Goal: Information Seeking & Learning: Learn about a topic

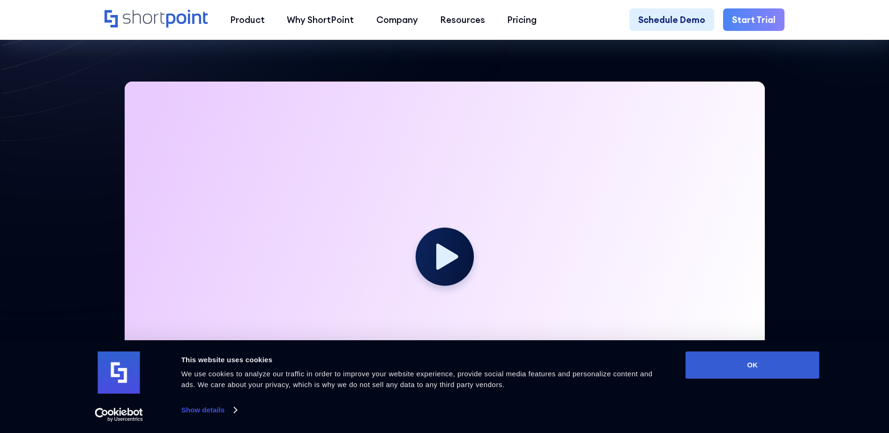
scroll to position [281, 0]
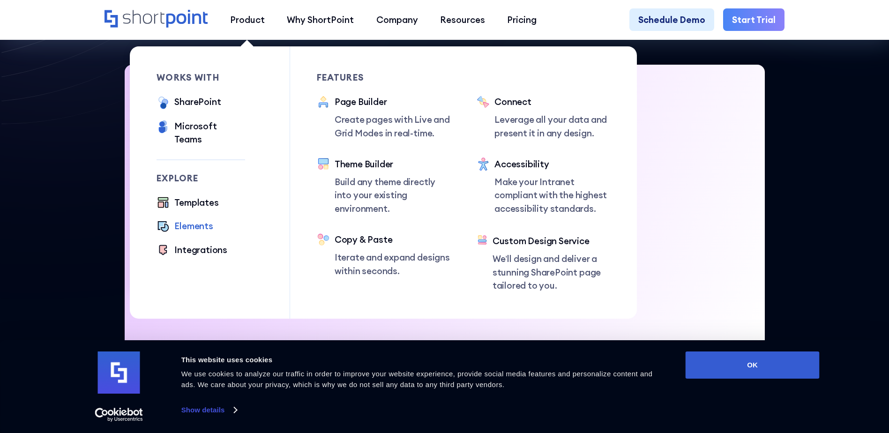
click at [195, 220] on div "Elements" at bounding box center [193, 225] width 38 height 13
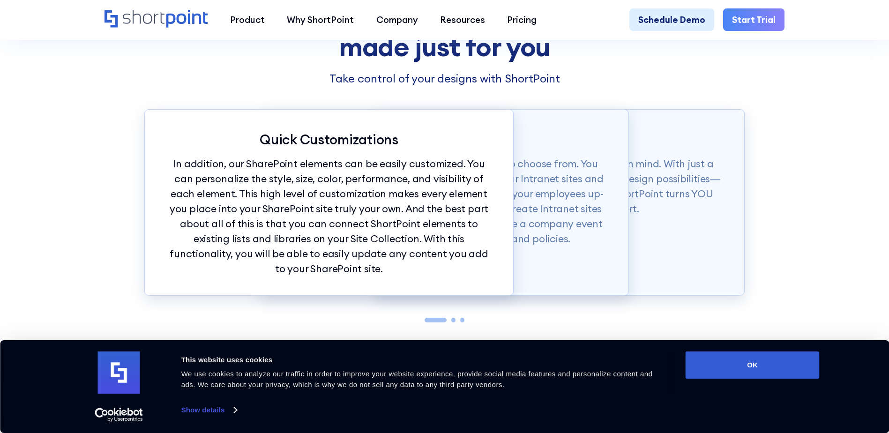
scroll to position [2578, 0]
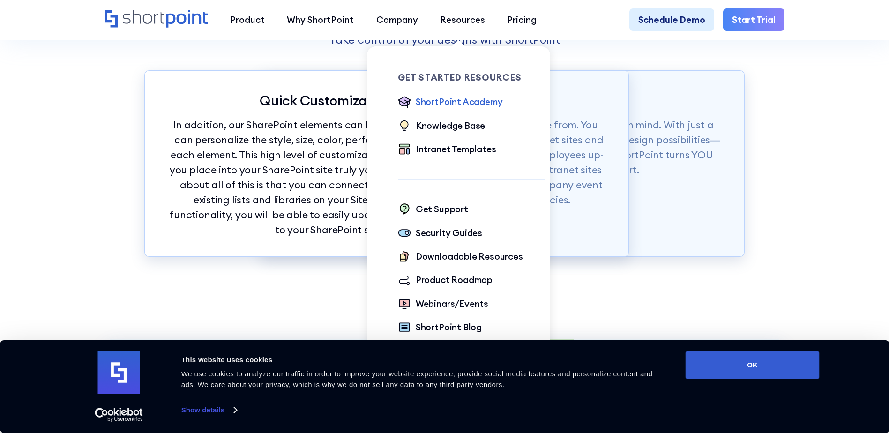
click at [473, 103] on div "ShortPoint Academy" at bounding box center [459, 101] width 87 height 13
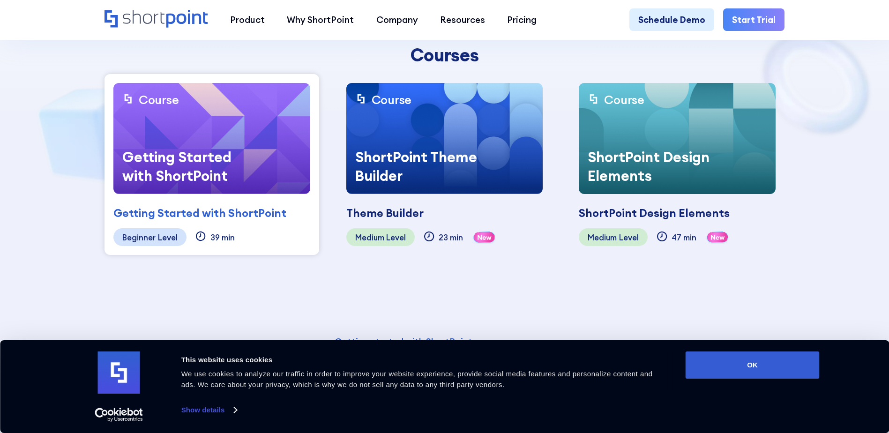
scroll to position [281, 0]
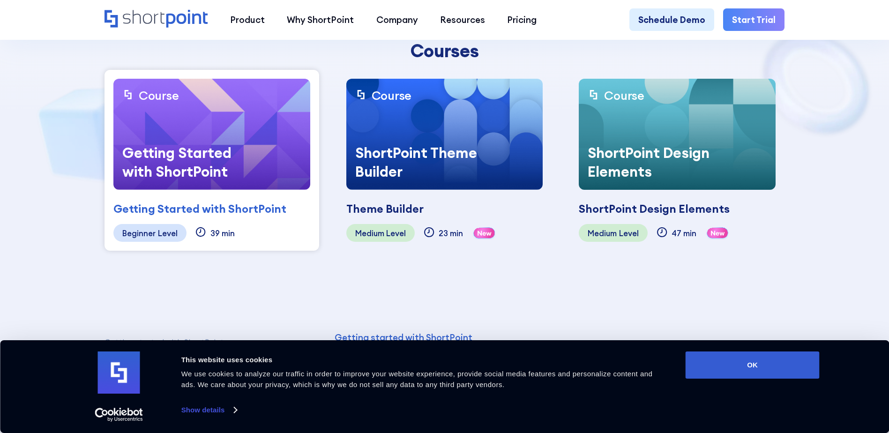
click at [272, 210] on div "Getting Started with ShortPoint" at bounding box center [199, 209] width 173 height 17
click at [230, 212] on div "Getting Started with ShortPoint" at bounding box center [199, 209] width 173 height 17
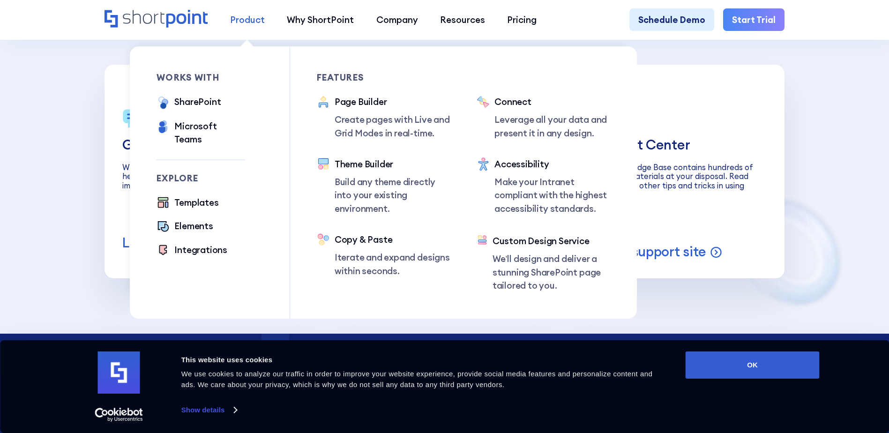
scroll to position [4032, 0]
